Goal: Find specific page/section: Find specific page/section

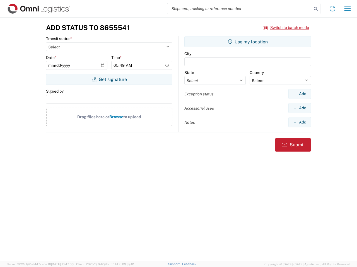
click at [239, 9] on input "search" at bounding box center [239, 8] width 144 height 11
click at [315, 9] on icon at bounding box center [315, 9] width 8 height 8
click at [332, 9] on icon at bounding box center [332, 8] width 9 height 9
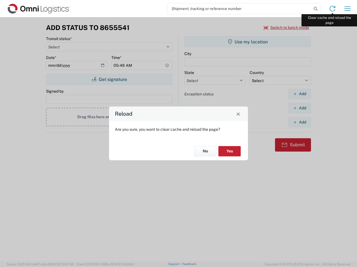
click at [347, 9] on div "Reload Are you sure, you want to clear cache and reload the page? No Yes" at bounding box center [178, 133] width 357 height 267
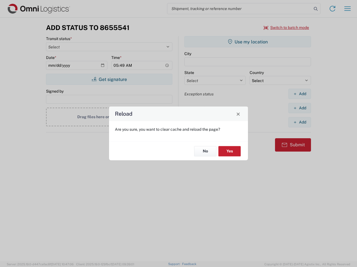
click at [286, 28] on div "Reload Are you sure, you want to clear cache and reload the page? No Yes" at bounding box center [178, 133] width 357 height 267
click at [109, 79] on div "Reload Are you sure, you want to clear cache and reload the page? No Yes" at bounding box center [178, 133] width 357 height 267
click at [247, 42] on div "Reload Are you sure, you want to clear cache and reload the page? No Yes" at bounding box center [178, 133] width 357 height 267
click at [299, 94] on div "Reload Are you sure, you want to clear cache and reload the page? No Yes" at bounding box center [178, 133] width 357 height 267
click at [299, 108] on div "Reload Are you sure, you want to clear cache and reload the page? No Yes" at bounding box center [178, 133] width 357 height 267
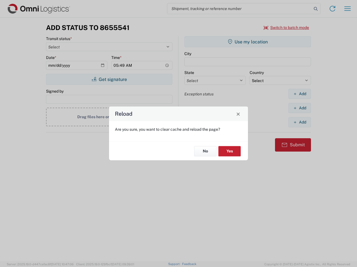
click at [299, 122] on div "Reload Are you sure, you want to clear cache and reload the page? No Yes" at bounding box center [178, 133] width 357 height 267
